Goal: Information Seeking & Learning: Understand process/instructions

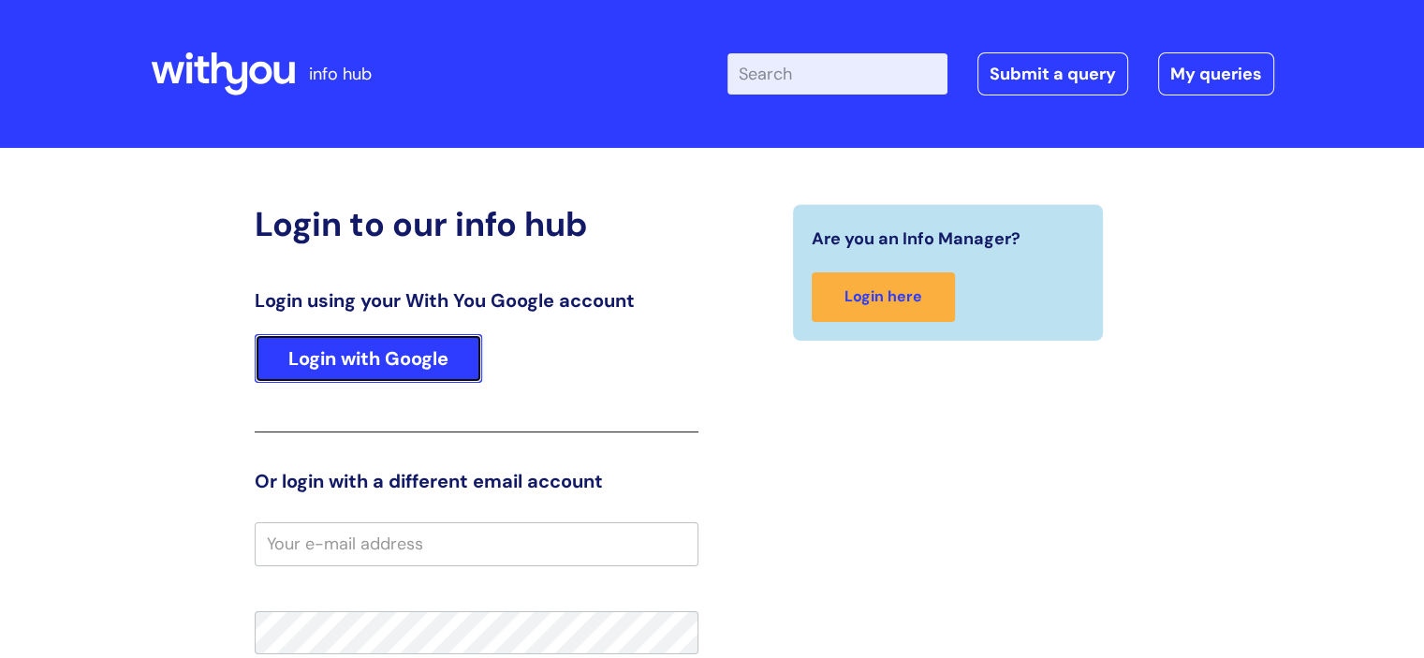
click at [383, 361] on link "Login with Google" at bounding box center [369, 358] width 228 height 49
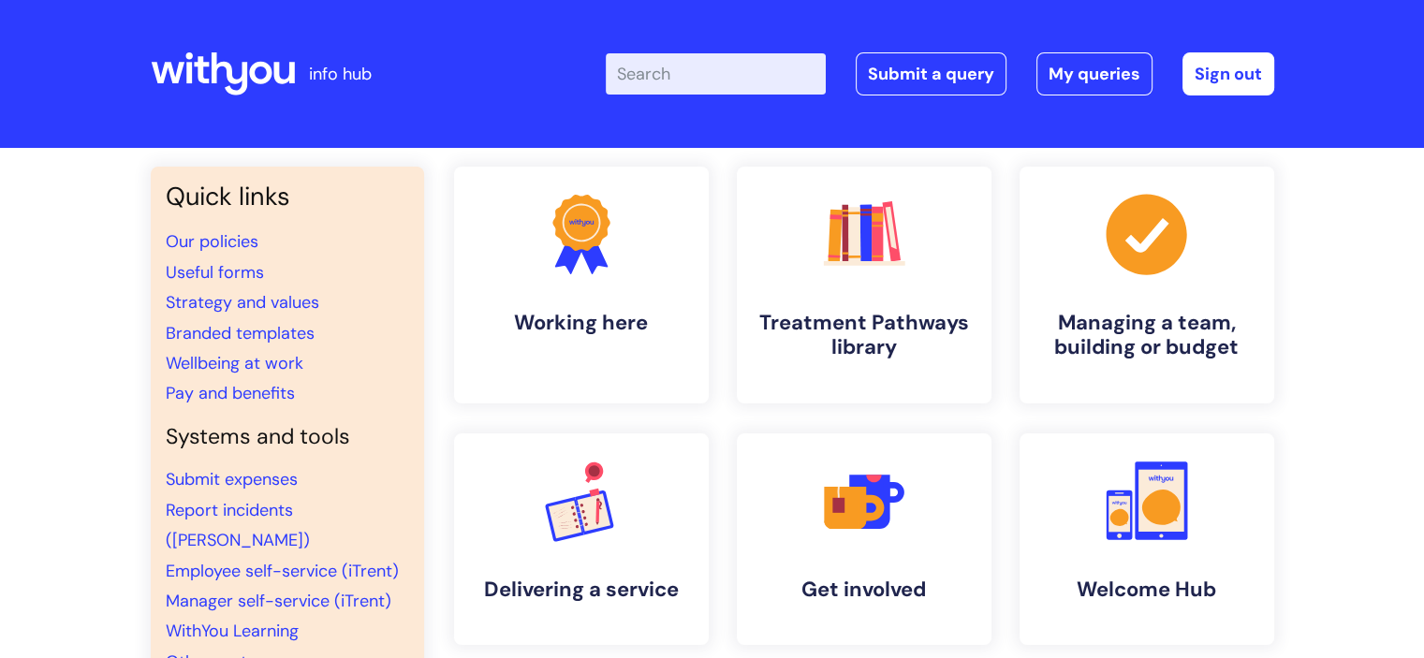
click at [739, 82] on input "Enter your search term here..." at bounding box center [716, 73] width 220 height 41
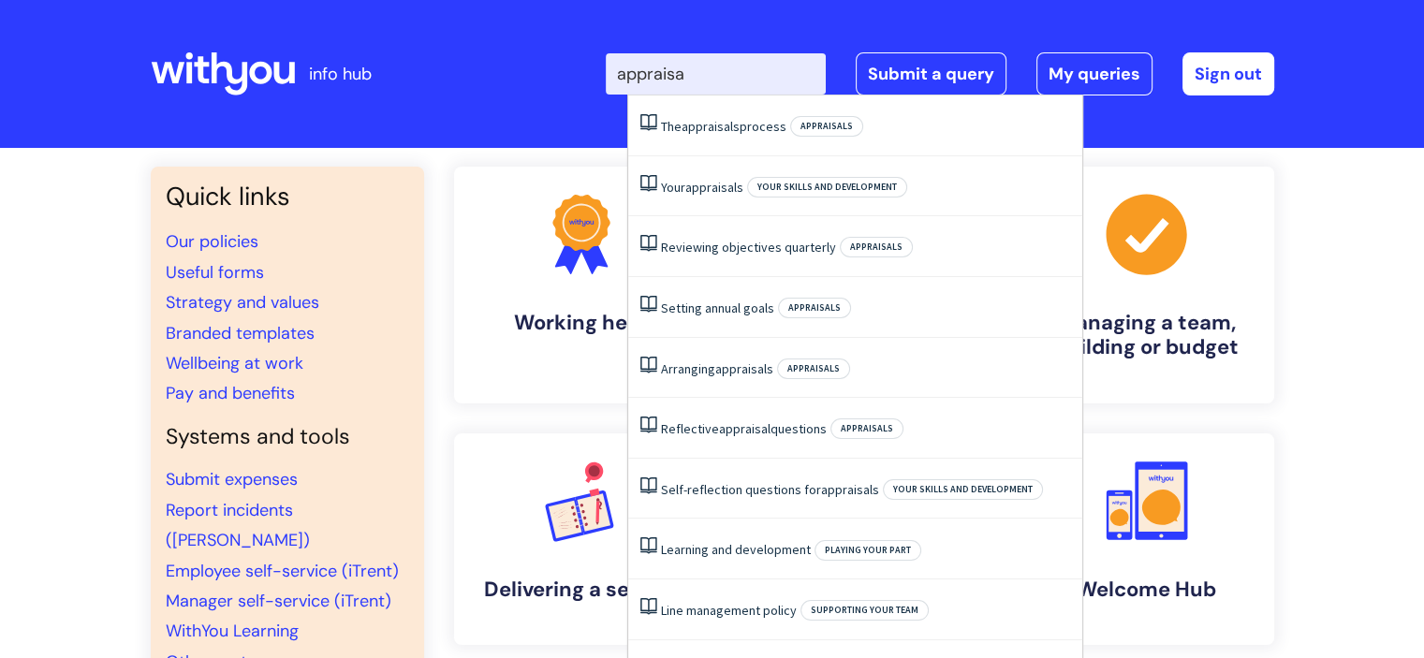
type input "appraisal"
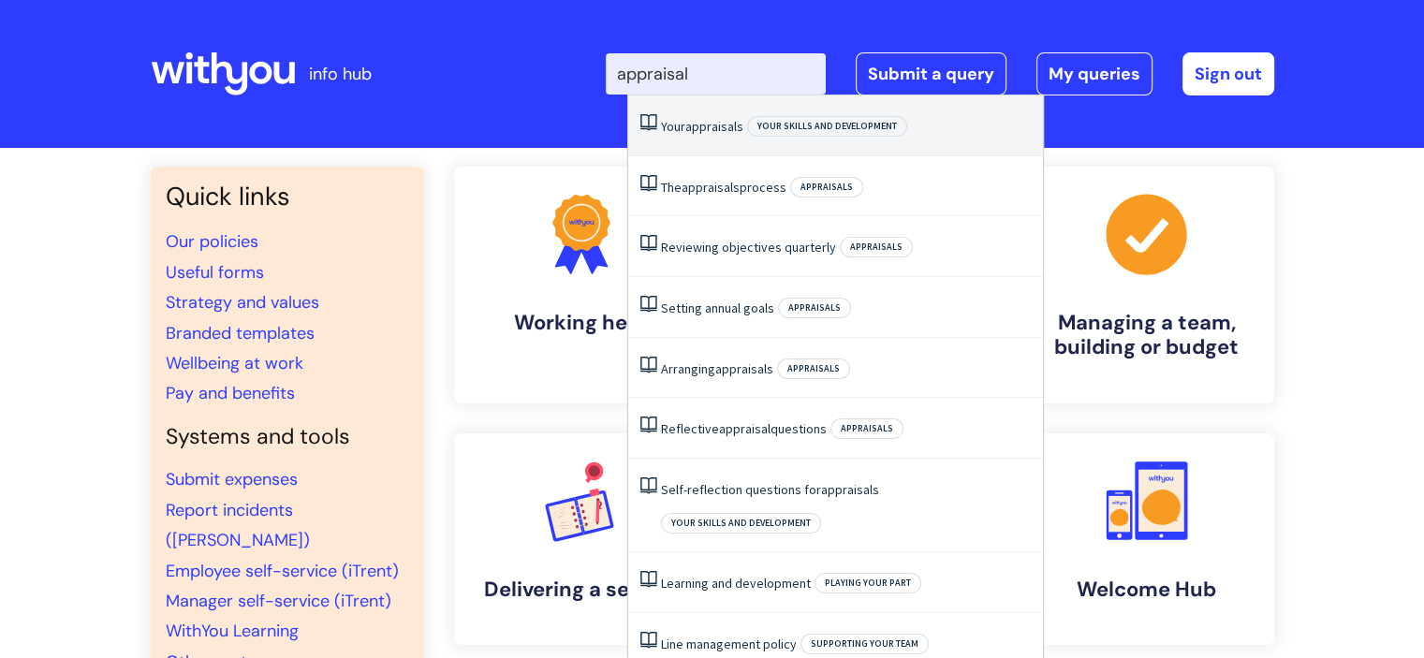
click at [743, 124] on span "appraisals" at bounding box center [715, 126] width 58 height 17
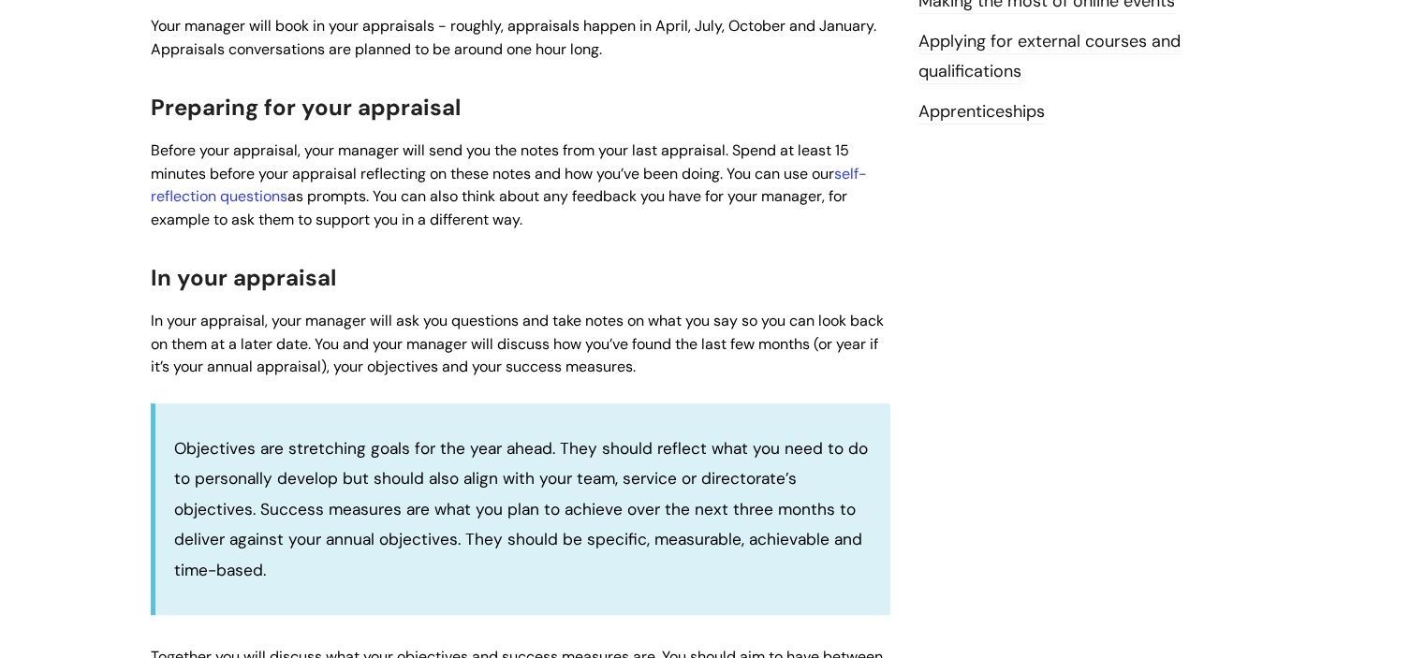
scroll to position [656, 0]
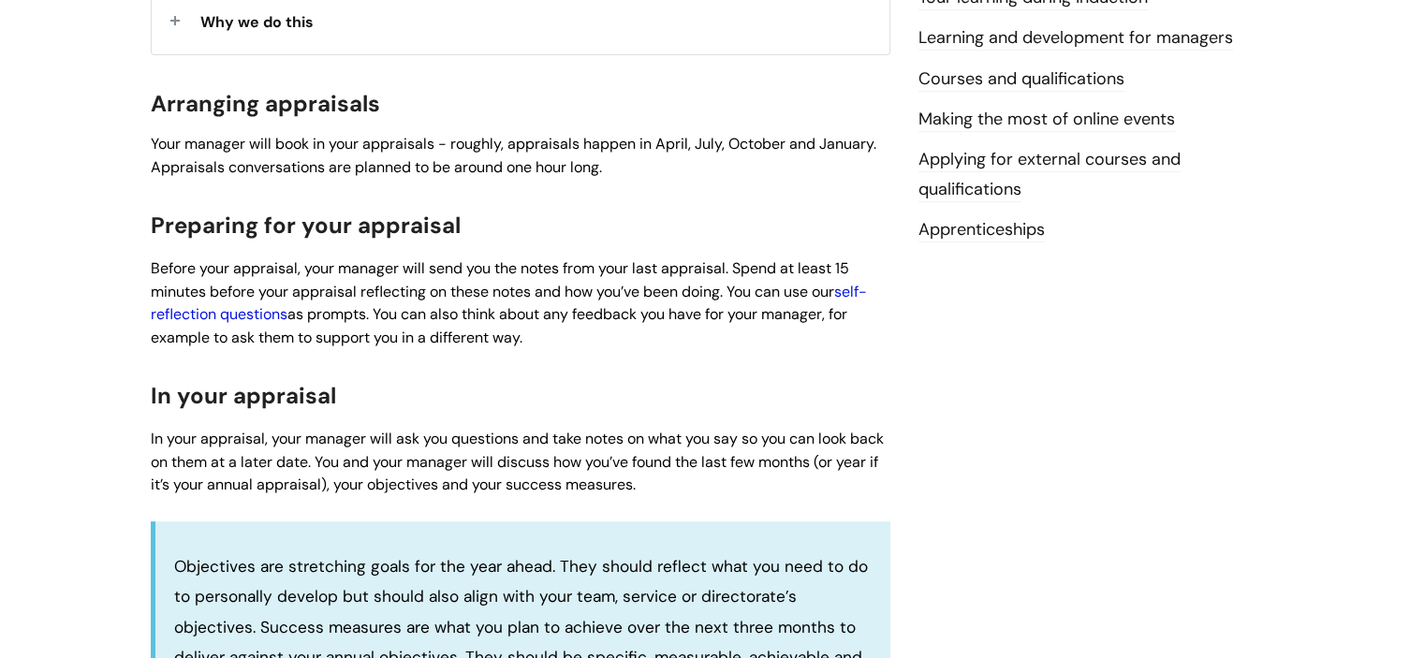
click at [862, 295] on link "self-reflection questions" at bounding box center [509, 303] width 716 height 43
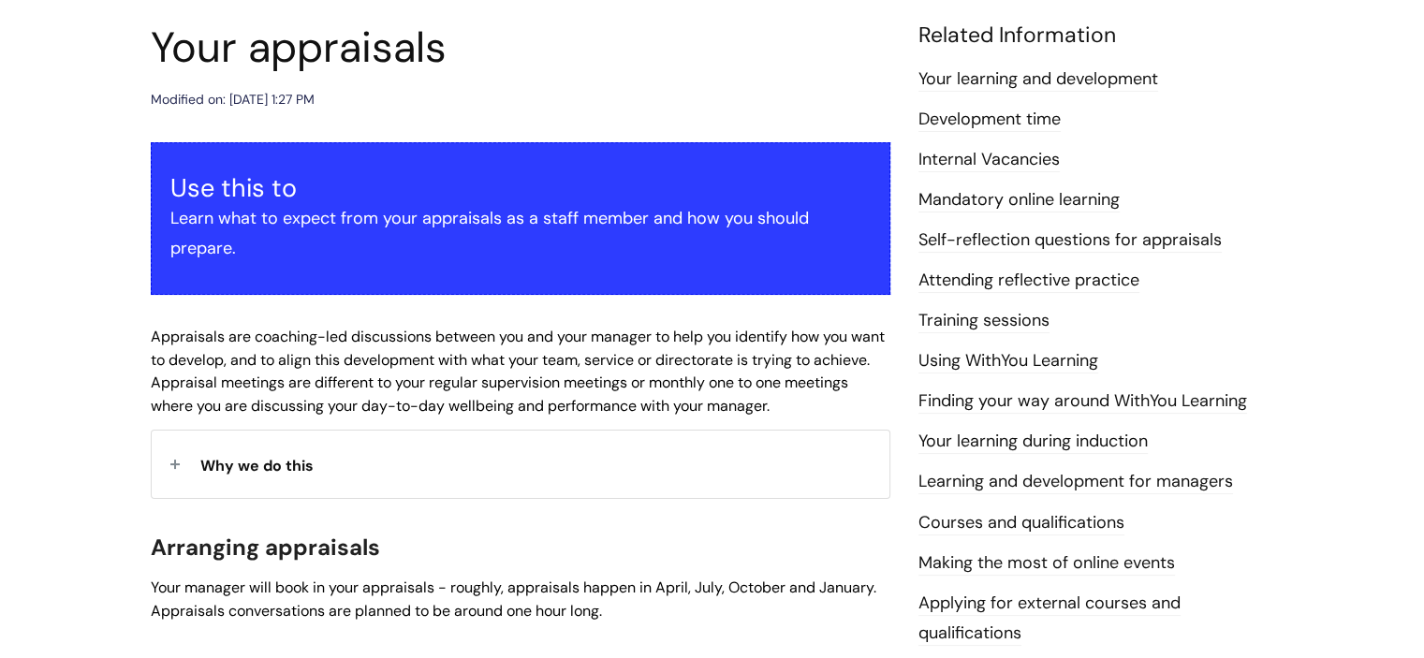
scroll to position [0, 0]
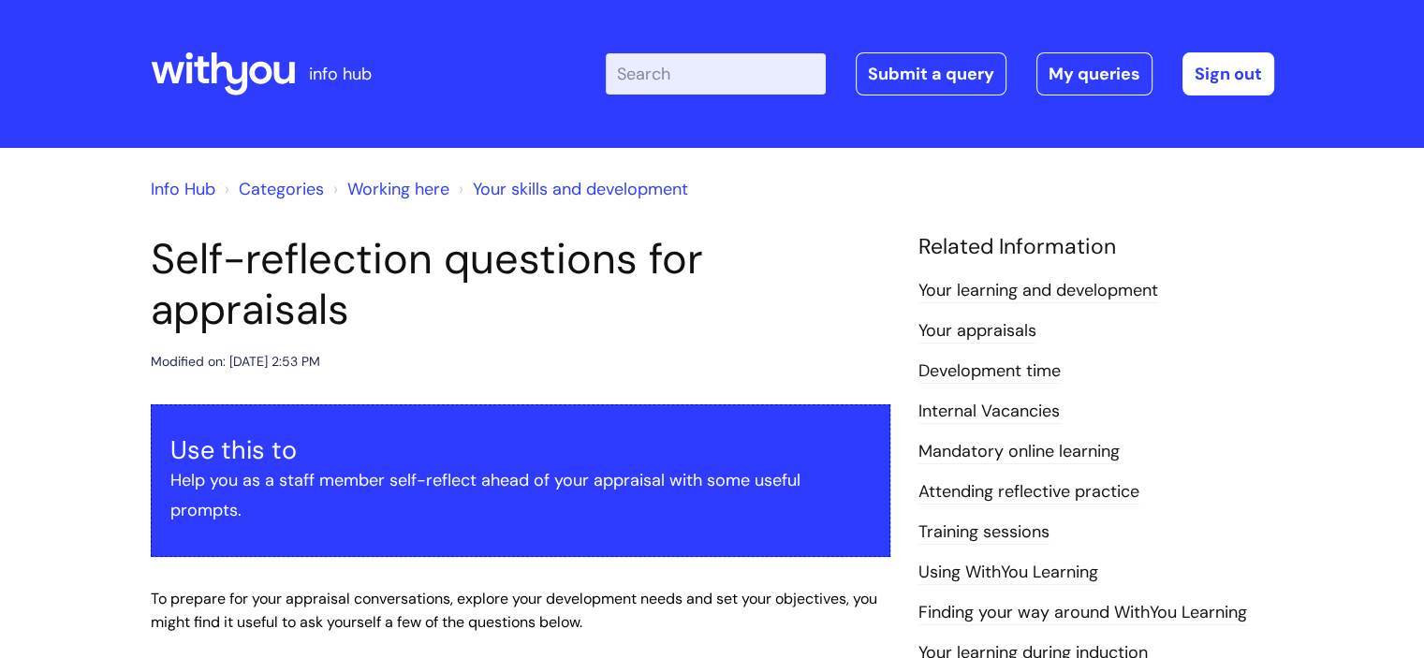
scroll to position [375, 0]
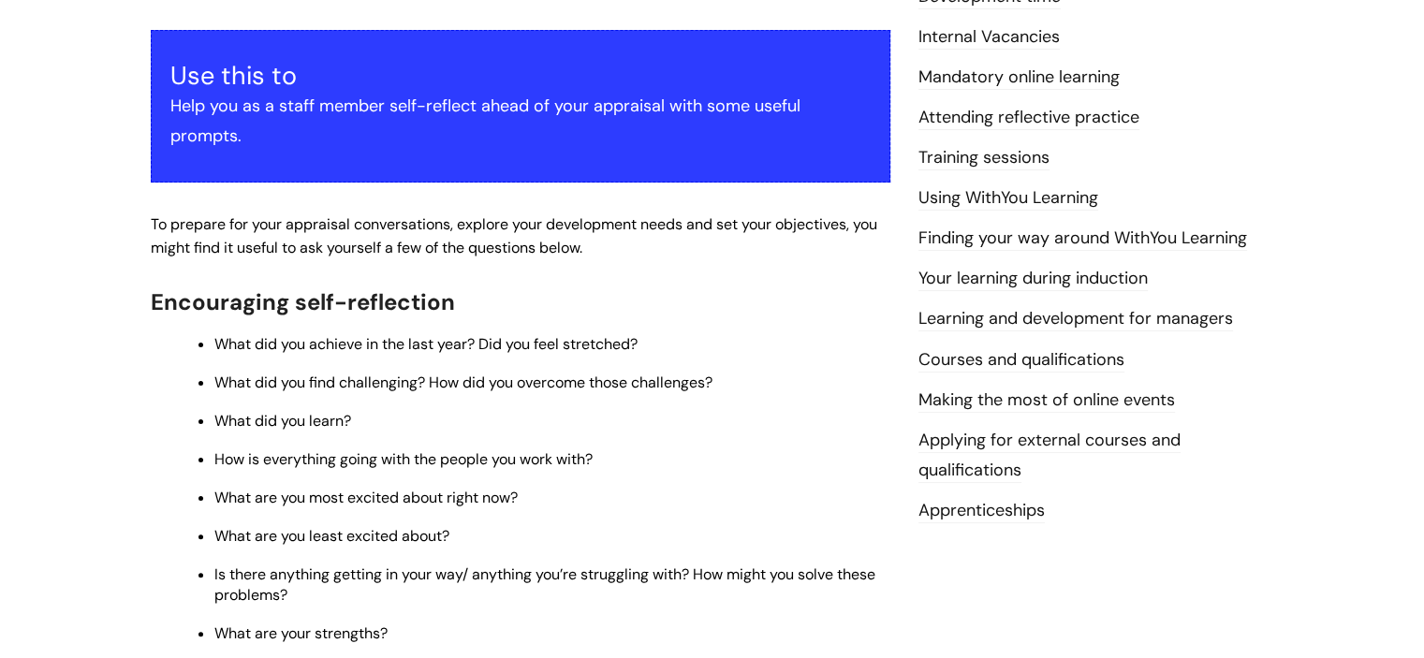
click at [307, 383] on span "What did you find challenging? How did you overcome those challenges?" at bounding box center [463, 383] width 498 height 20
drag, startPoint x: 423, startPoint y: 382, endPoint x: 217, endPoint y: 385, distance: 206.0
click at [217, 385] on span "What did you find challenging? How did you overcome those challenges?" at bounding box center [463, 383] width 498 height 20
copy span "What did you find challenging?"
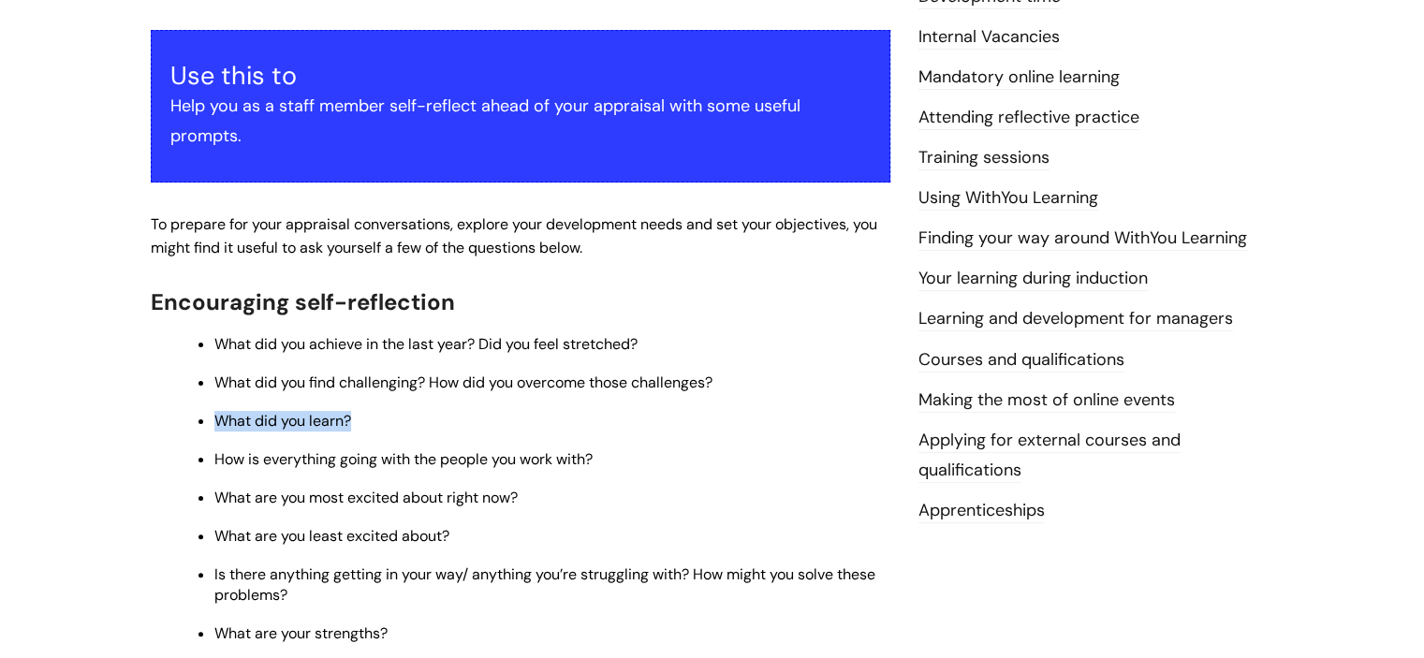
drag, startPoint x: 393, startPoint y: 419, endPoint x: 217, endPoint y: 421, distance: 176.1
click at [217, 421] on p "What did you learn?" at bounding box center [552, 421] width 676 height 21
copy span "What did you learn?"
click at [521, 434] on ul "What did you achieve in the last year? Did you feel stretched? What did you fin…" at bounding box center [530, 585] width 721 height 506
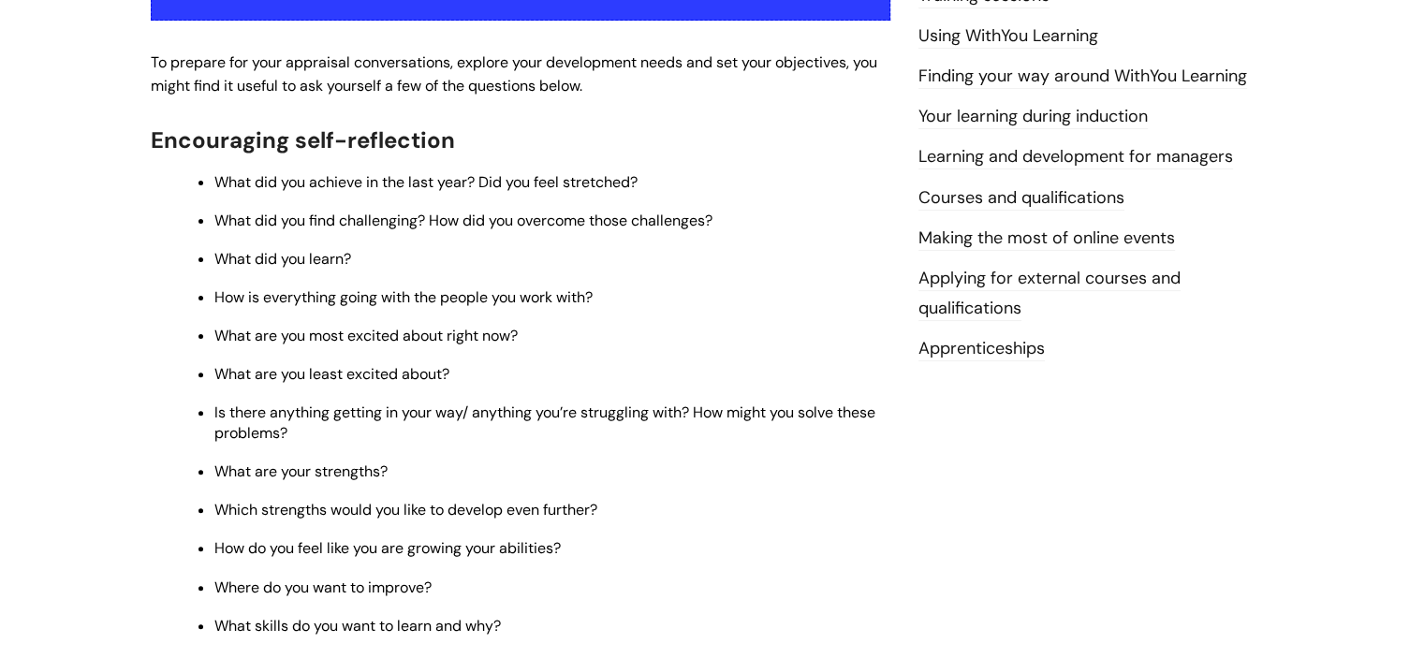
scroll to position [562, 0]
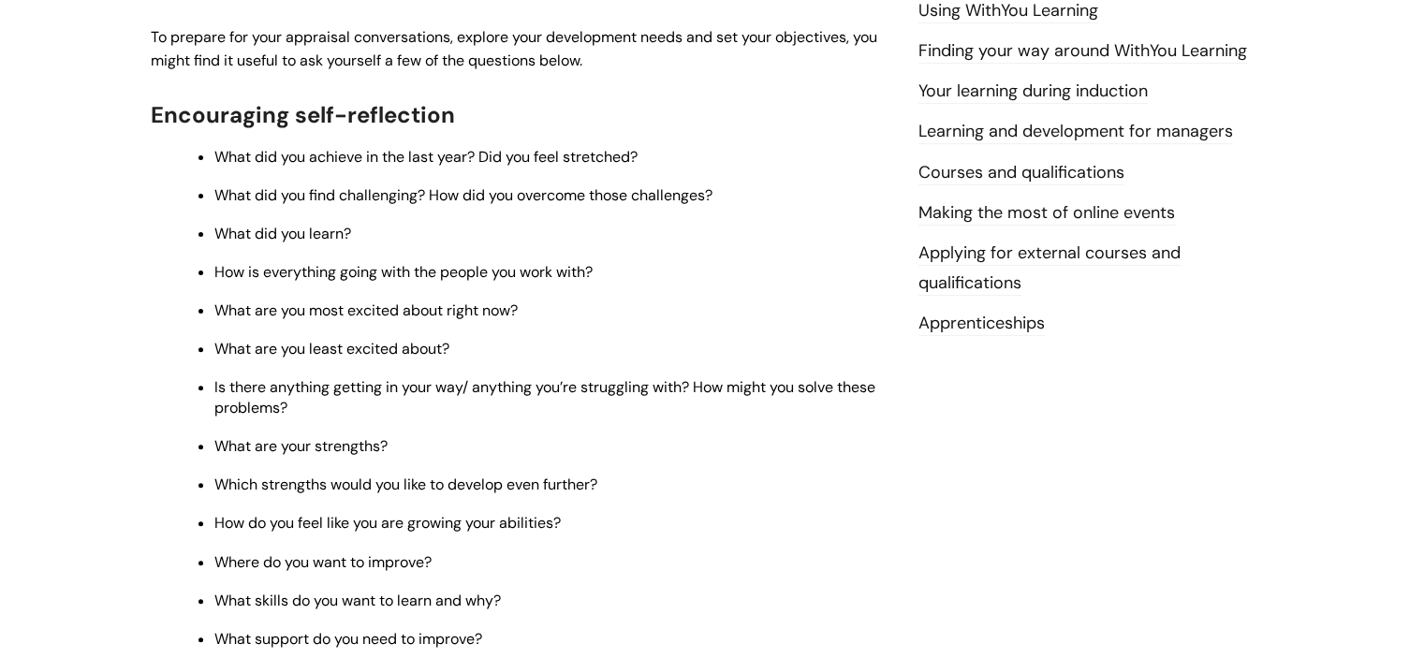
click at [488, 280] on span "How is everything going with the people you work with?" at bounding box center [403, 272] width 378 height 20
drag, startPoint x: 653, startPoint y: 273, endPoint x: 201, endPoint y: 280, distance: 451.4
click at [214, 280] on li "How is everything going with the people you work with?" at bounding box center [552, 270] width 676 height 23
copy span "How is everything going with the people you work with?"
click at [593, 209] on ul "What did you achieve in the last year? Did you feel stretched? What did you fin…" at bounding box center [530, 397] width 721 height 506
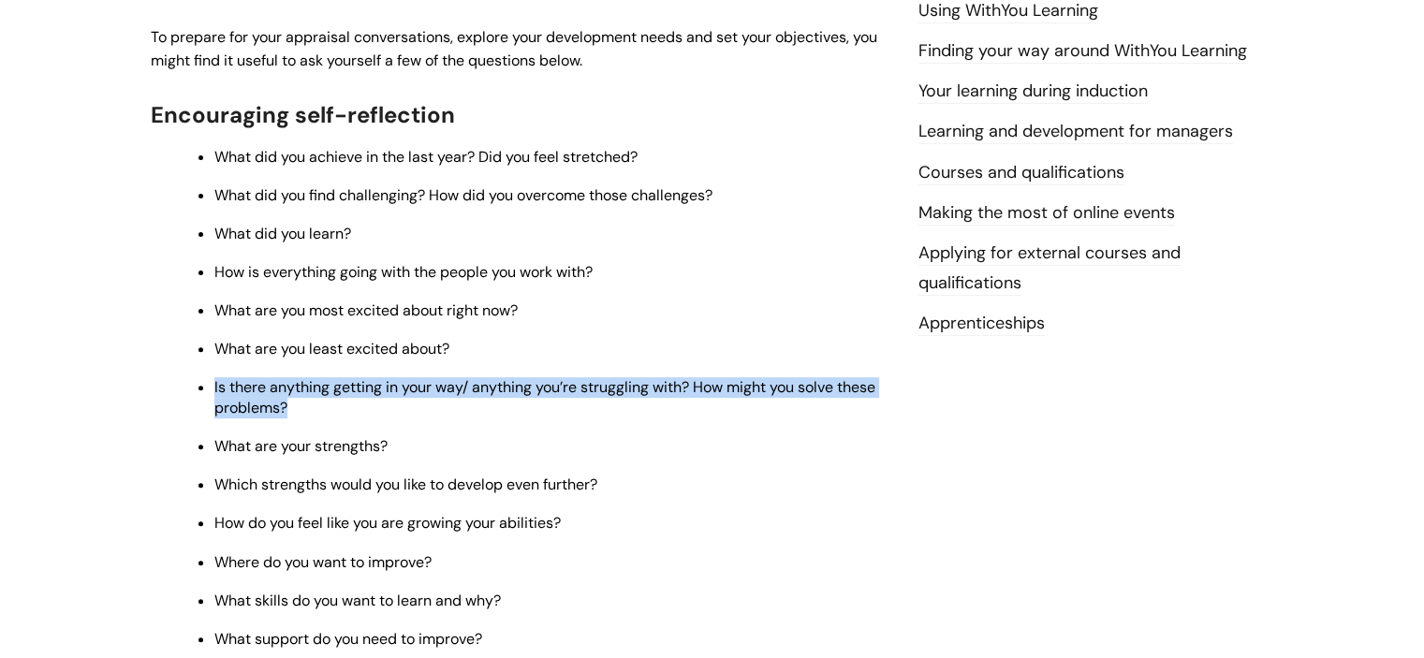
drag, startPoint x: 315, startPoint y: 419, endPoint x: 214, endPoint y: 396, distance: 103.6
click at [214, 396] on p "Is there anything getting in your way/ anything you’re struggling with? How mig…" at bounding box center [552, 397] width 676 height 41
copy span "Is there anything getting in your way/ anything you’re struggling with? How mig…"
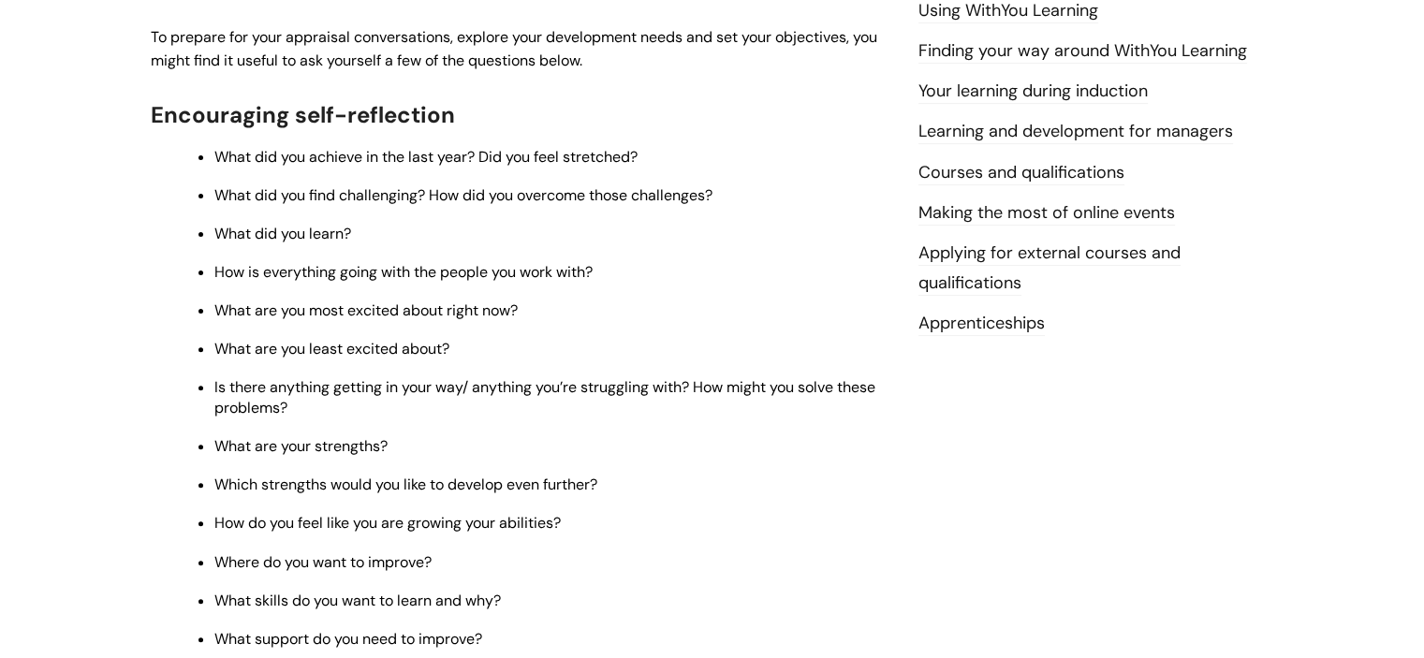
click at [562, 321] on p "What are you most excited about right now?" at bounding box center [552, 311] width 676 height 21
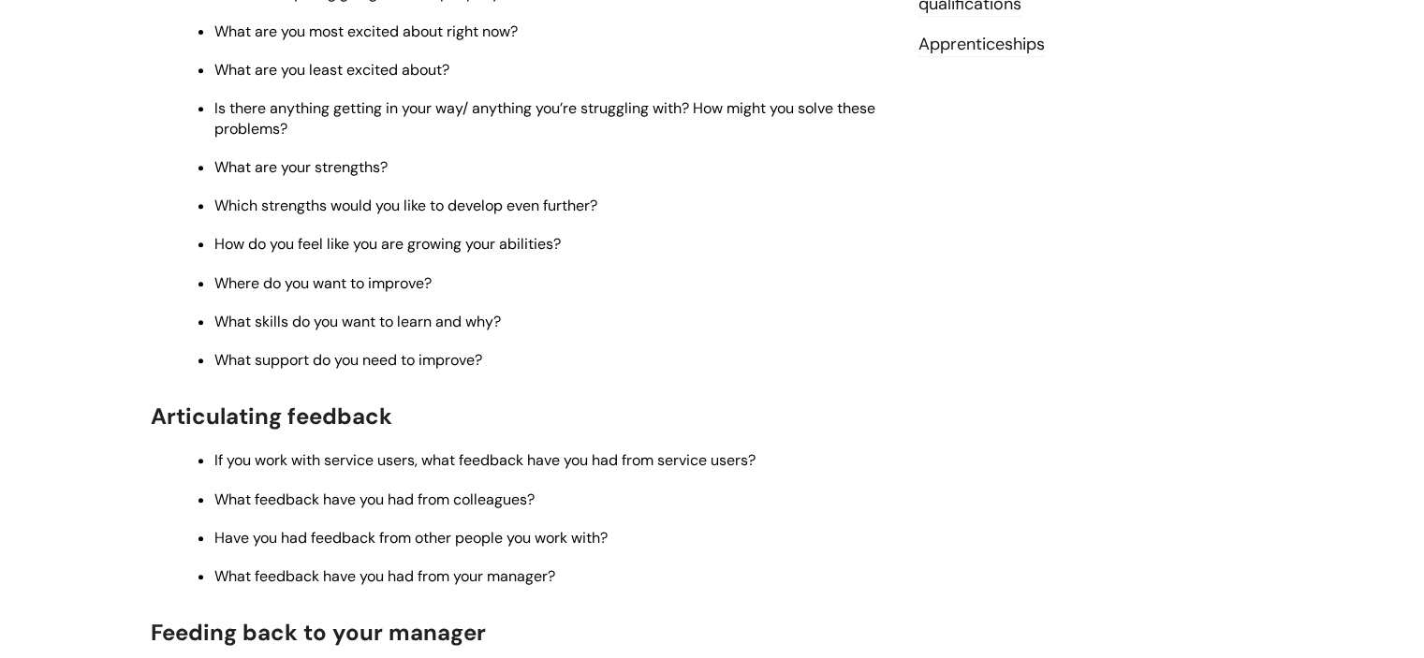
scroll to position [843, 0]
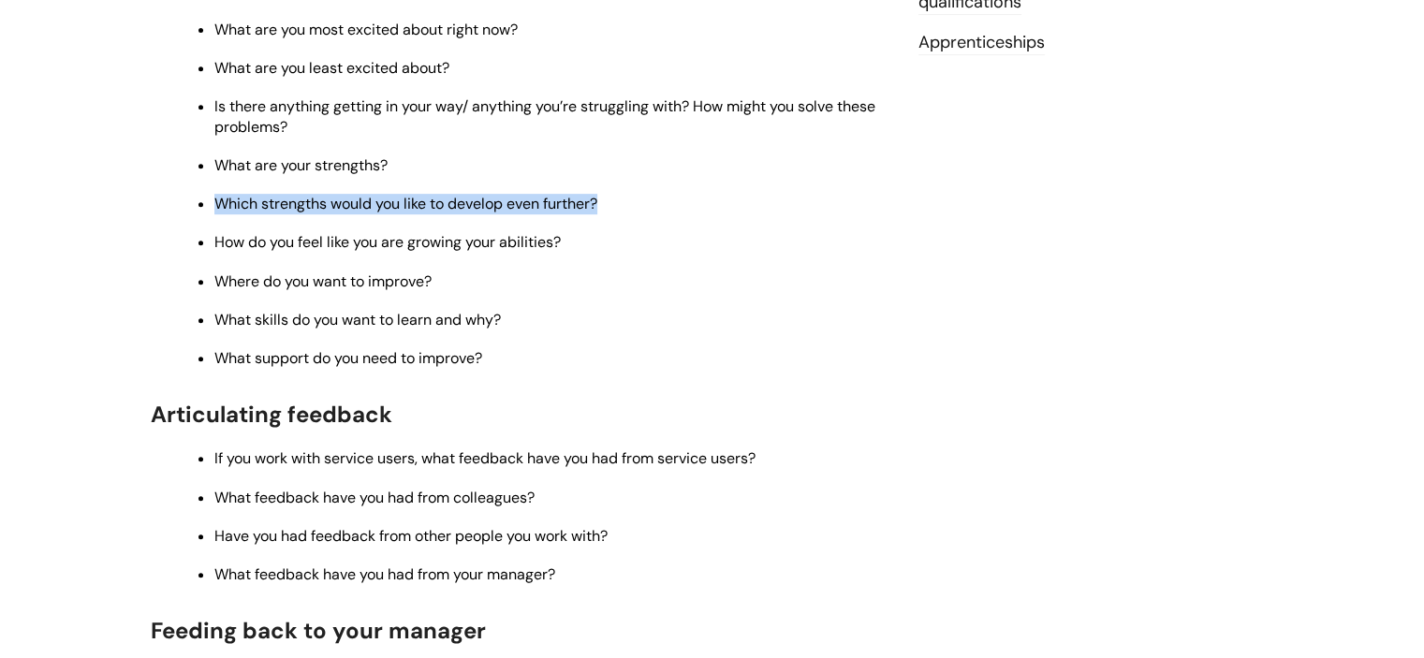
drag, startPoint x: 621, startPoint y: 214, endPoint x: 220, endPoint y: 212, distance: 400.8
click at [220, 212] on p "Which strengths would you like to develop even further?" at bounding box center [552, 204] width 676 height 21
copy span "Which strengths would you like to develop even further?"
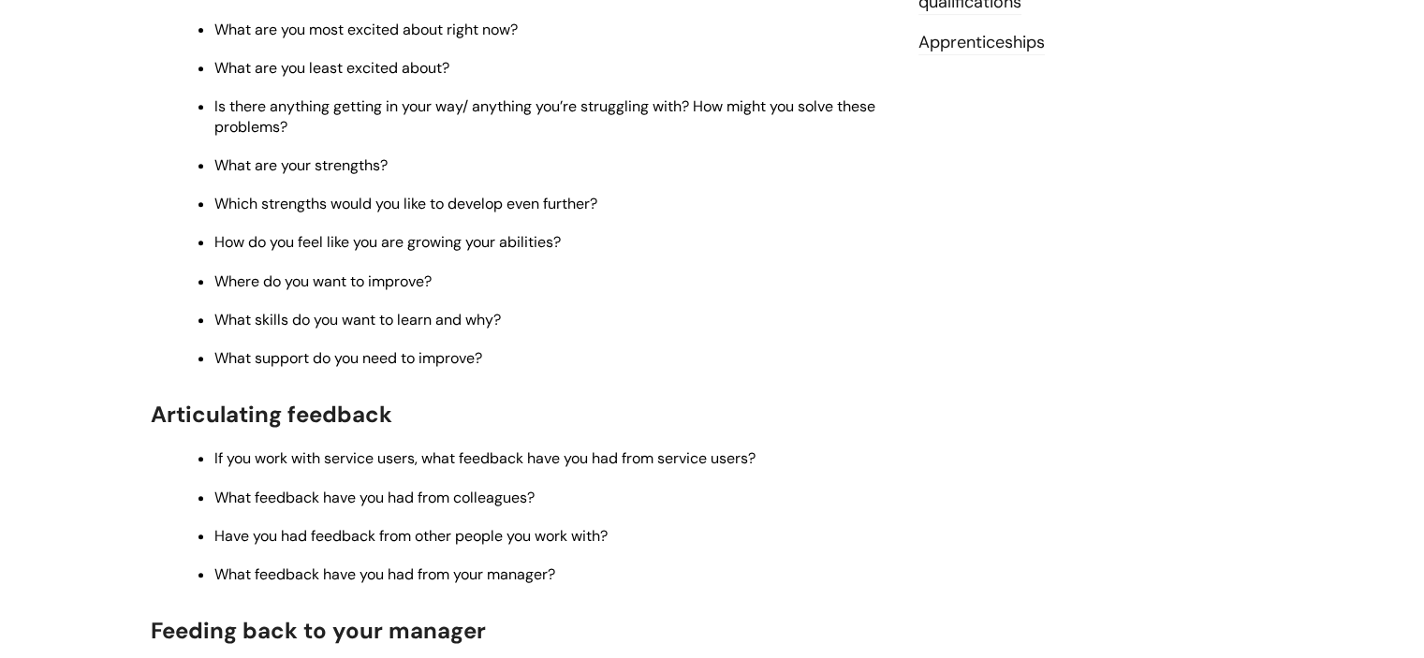
click at [727, 274] on ul "What did you achieve in the last year? Did you feel stretched? What did you fin…" at bounding box center [530, 116] width 721 height 506
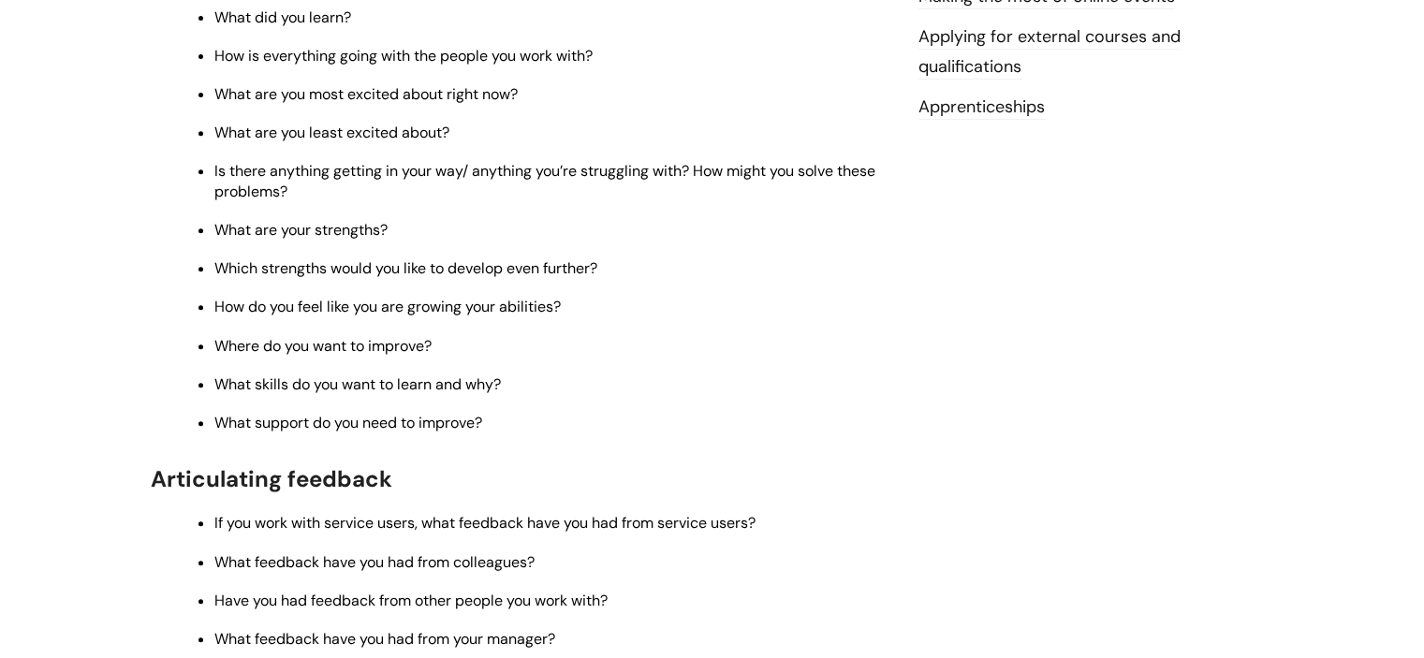
scroll to position [749, 0]
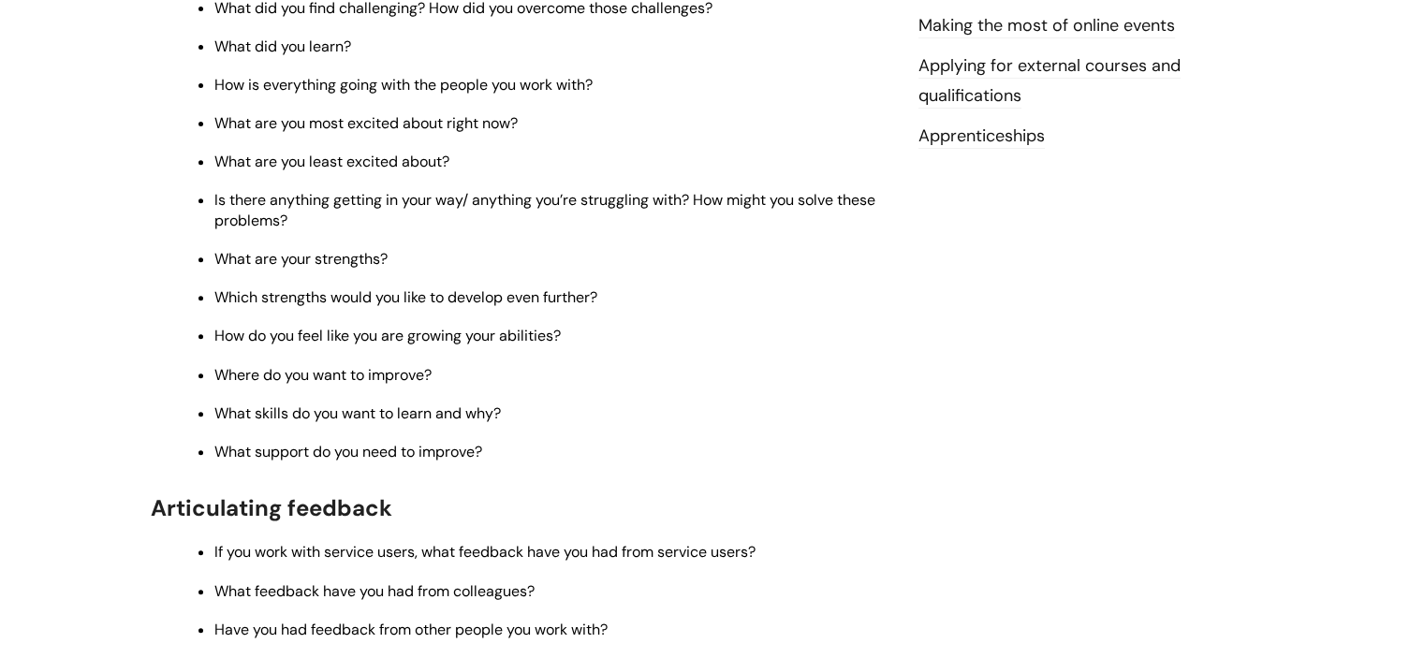
click at [700, 290] on ul "What did you achieve in the last year? Did you feel stretched? What did you fin…" at bounding box center [530, 210] width 721 height 506
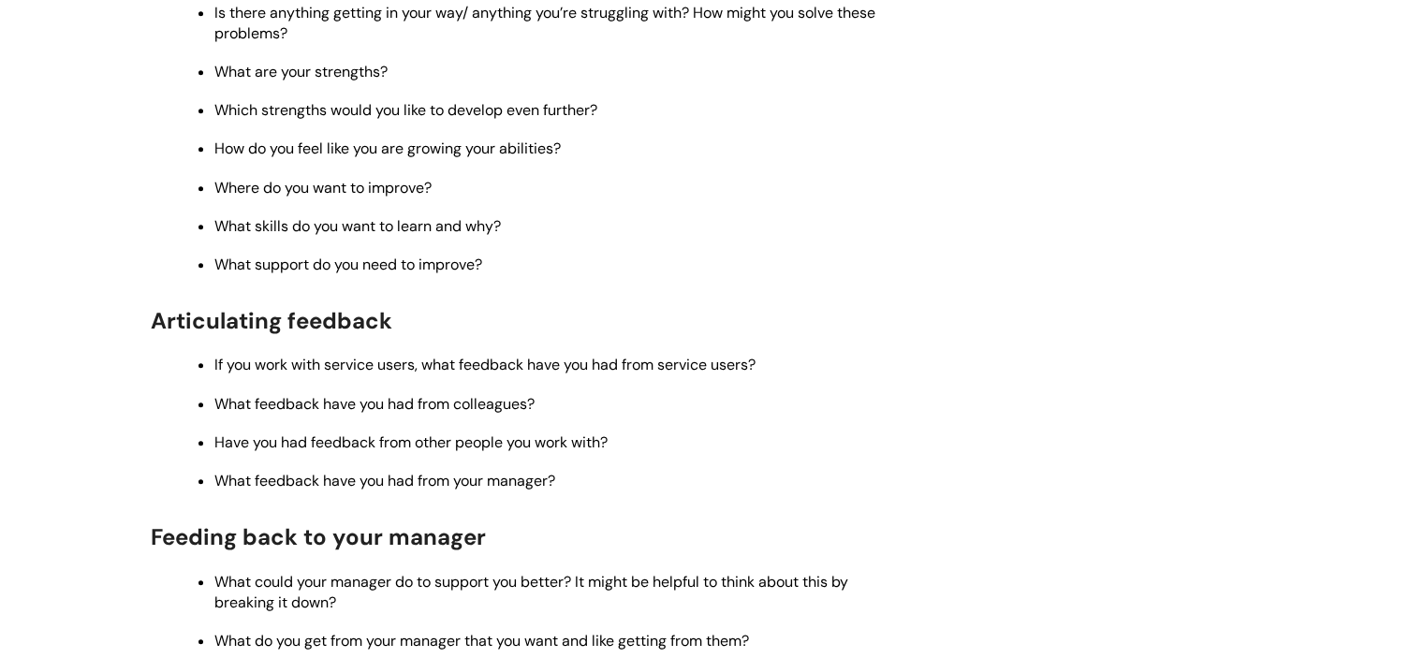
click at [393, 223] on li "What skills do you want to learn and why?" at bounding box center [552, 225] width 676 height 23
drag, startPoint x: 531, startPoint y: 250, endPoint x: 296, endPoint y: 247, distance: 235.1
click at [277, 250] on ul "What did you achieve in the last year? Did you feel stretched? What did you fin…" at bounding box center [530, 23] width 721 height 506
drag, startPoint x: 509, startPoint y: 243, endPoint x: 217, endPoint y: 234, distance: 292.3
click at [217, 234] on p "What skills do you want to learn and why?" at bounding box center [552, 226] width 676 height 21
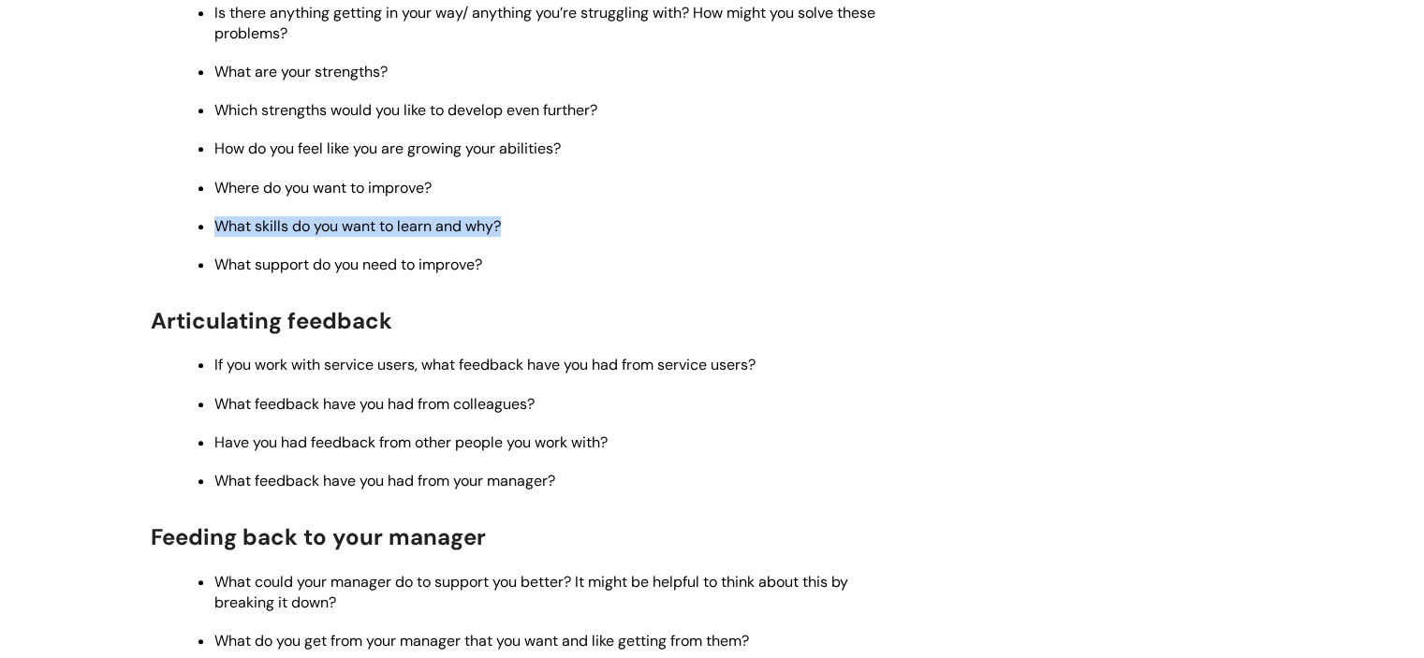
copy span "What skills do you want to learn and why?"
click at [705, 340] on h2 "Articulating feedback" at bounding box center [521, 320] width 740 height 40
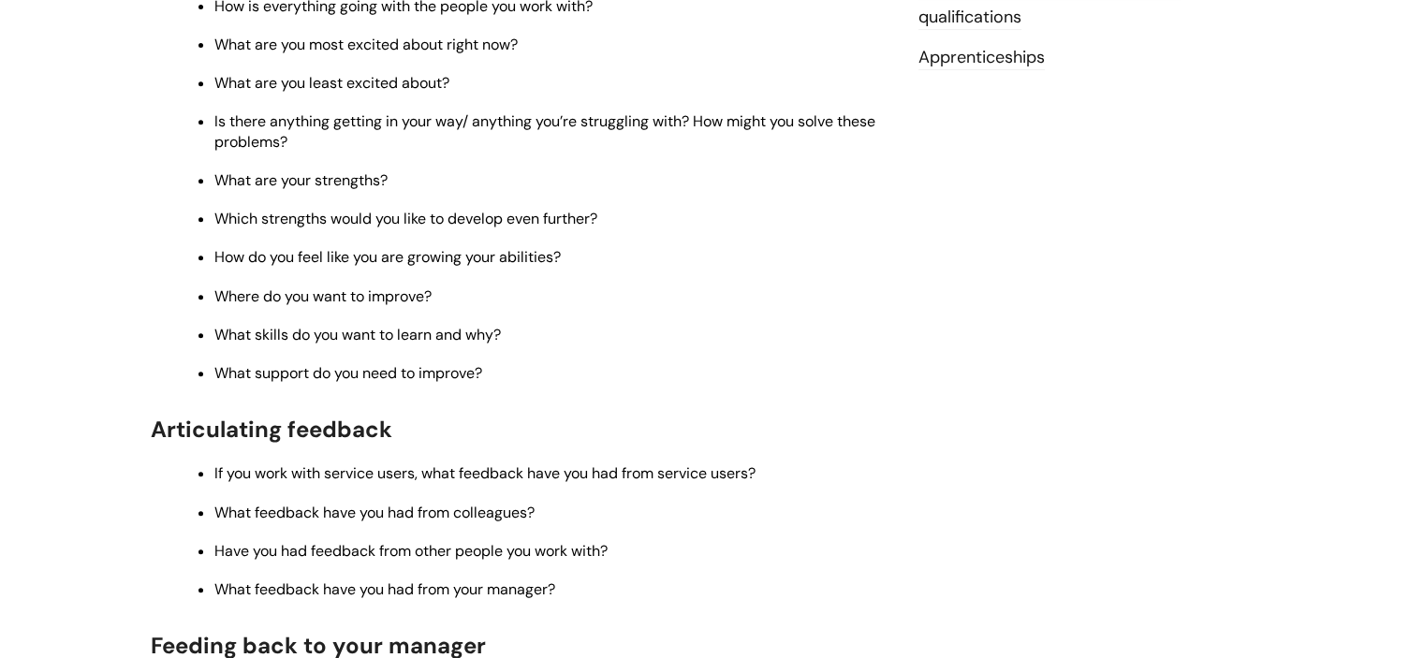
scroll to position [749, 0]
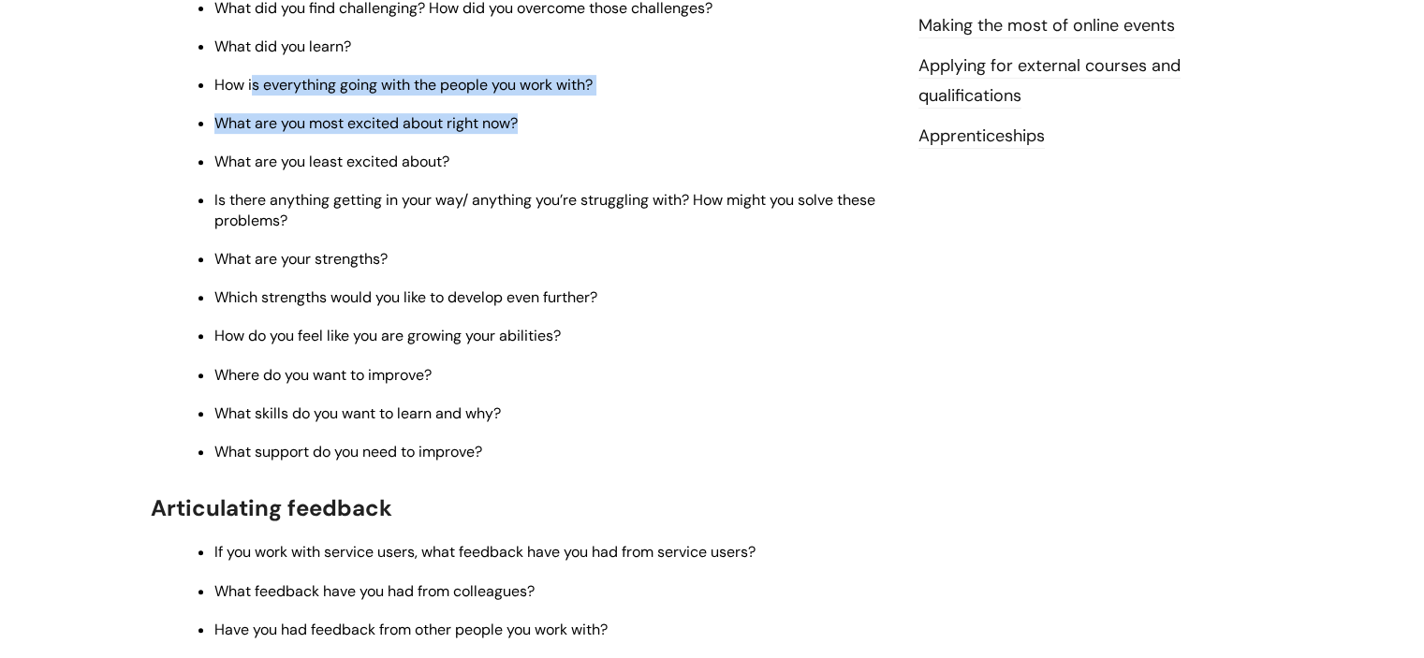
drag, startPoint x: 422, startPoint y: 113, endPoint x: 644, endPoint y: 142, distance: 223.8
click at [644, 142] on ul "What did you achieve in the last year? Did you feel stretched? What did you fin…" at bounding box center [530, 210] width 721 height 506
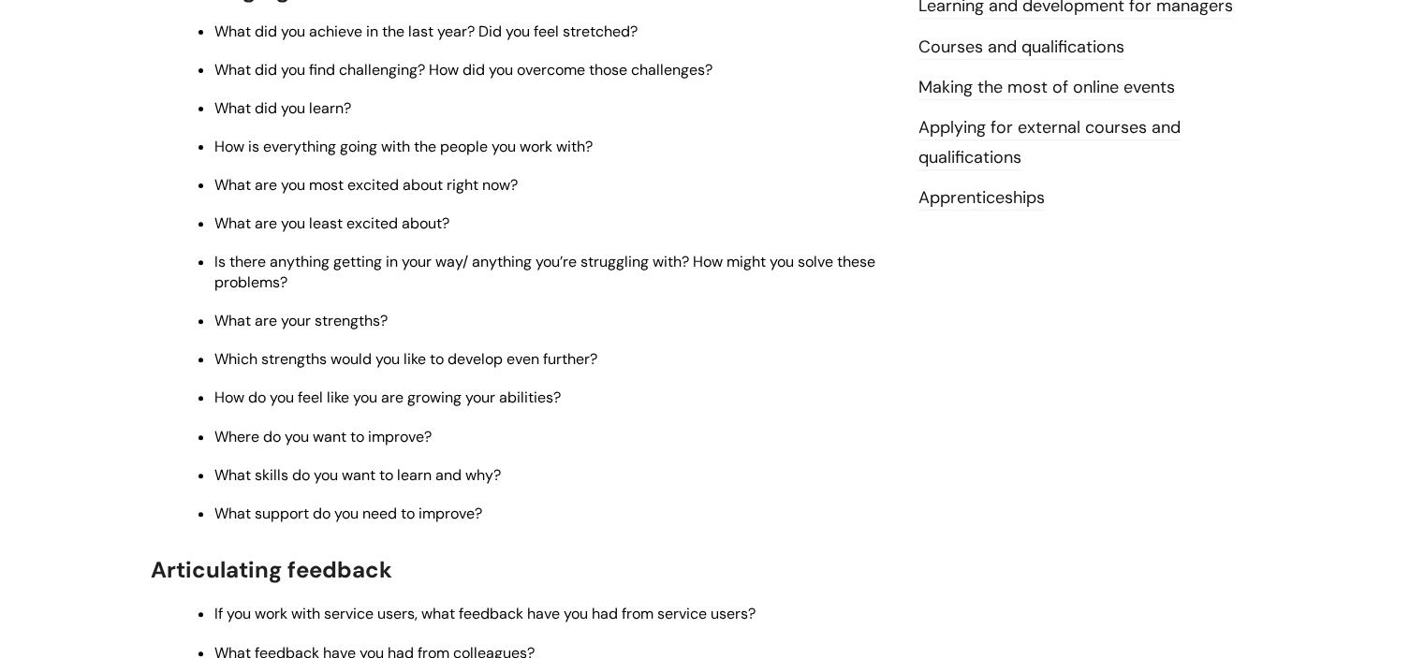
scroll to position [656, 0]
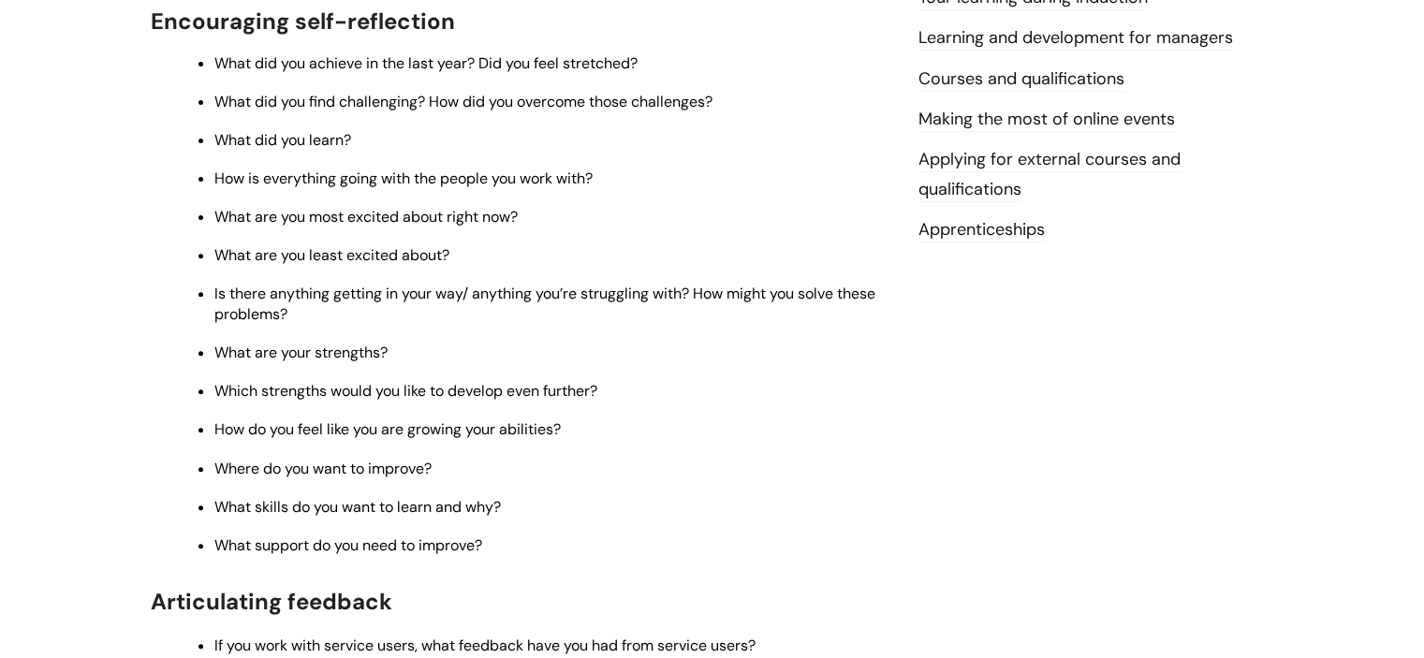
click at [787, 402] on p "Which strengths would you like to develop even further?" at bounding box center [552, 391] width 676 height 21
